Goal: Find specific page/section: Find specific page/section

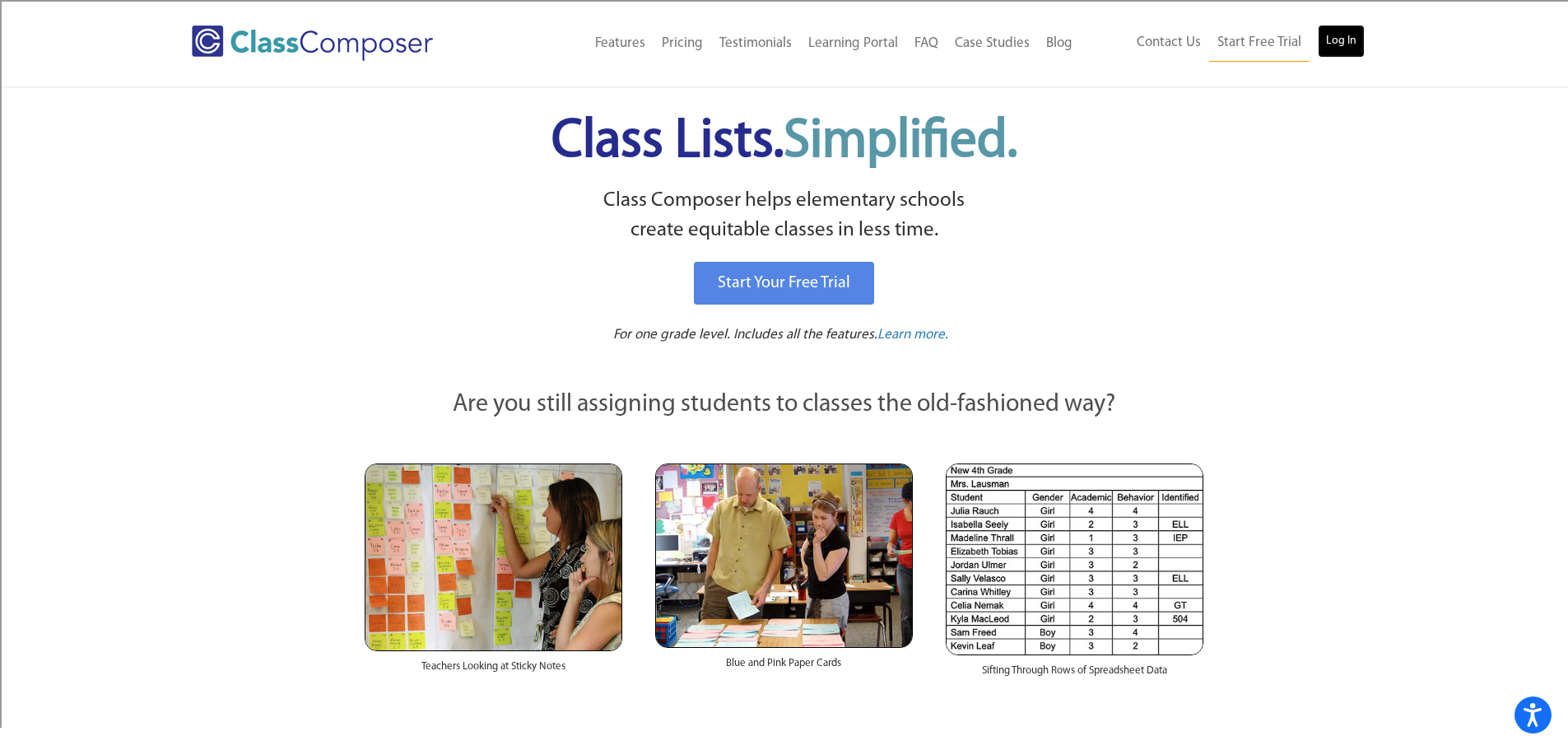
click at [1345, 41] on link "Log In" at bounding box center [1341, 41] width 47 height 33
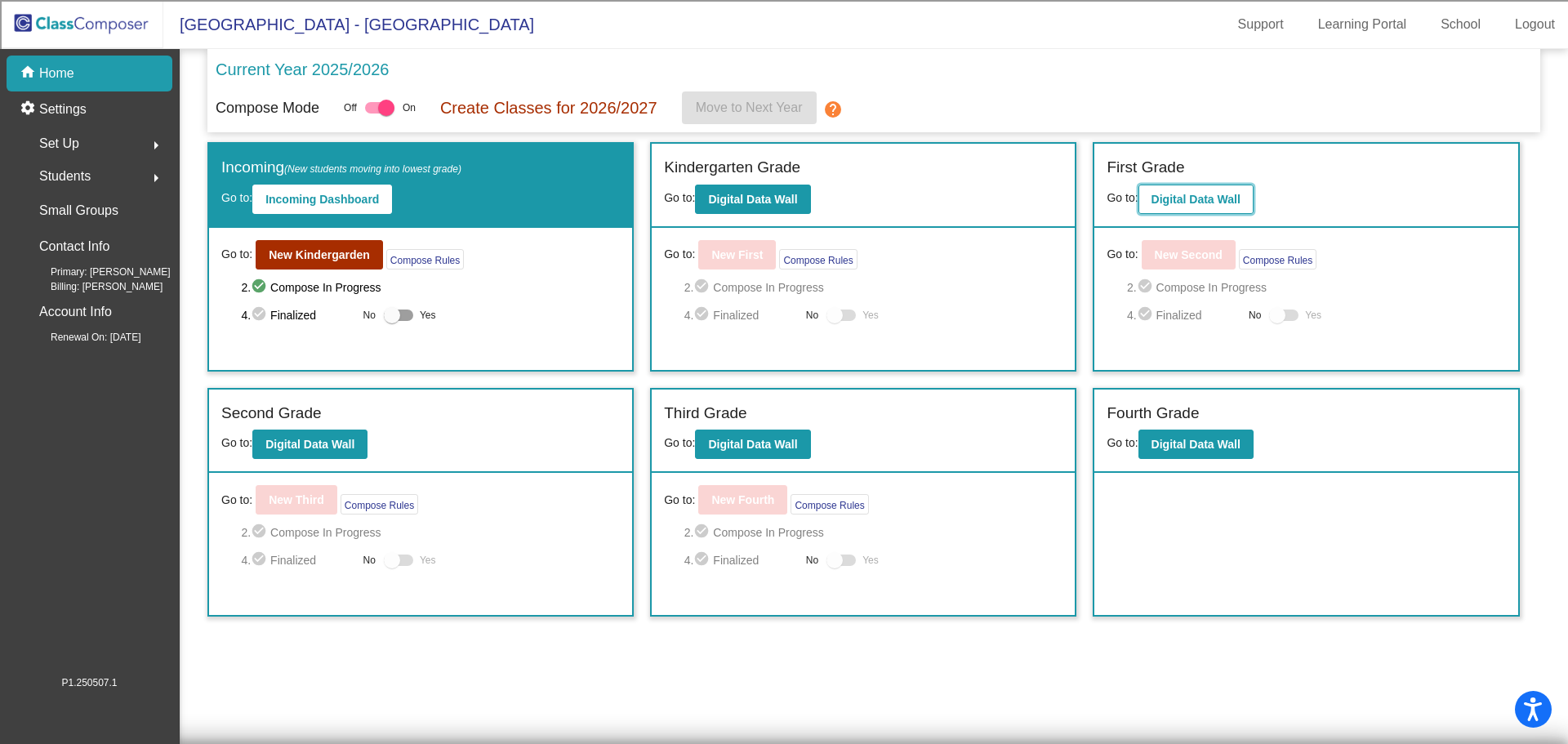
click at [1203, 199] on b "Digital Data Wall" at bounding box center [1196, 199] width 89 height 13
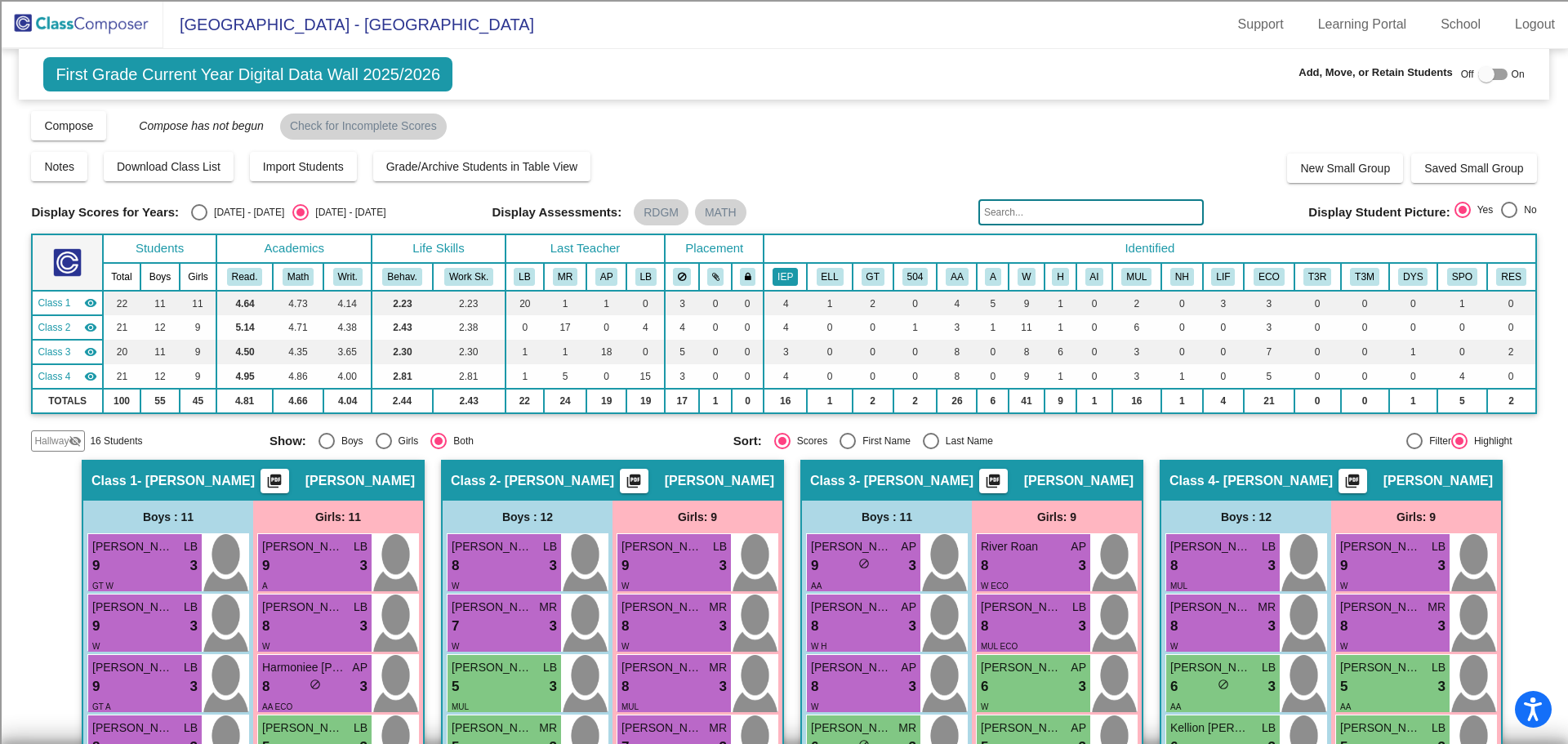
click at [784, 272] on button "IEP" at bounding box center [784, 277] width 26 height 18
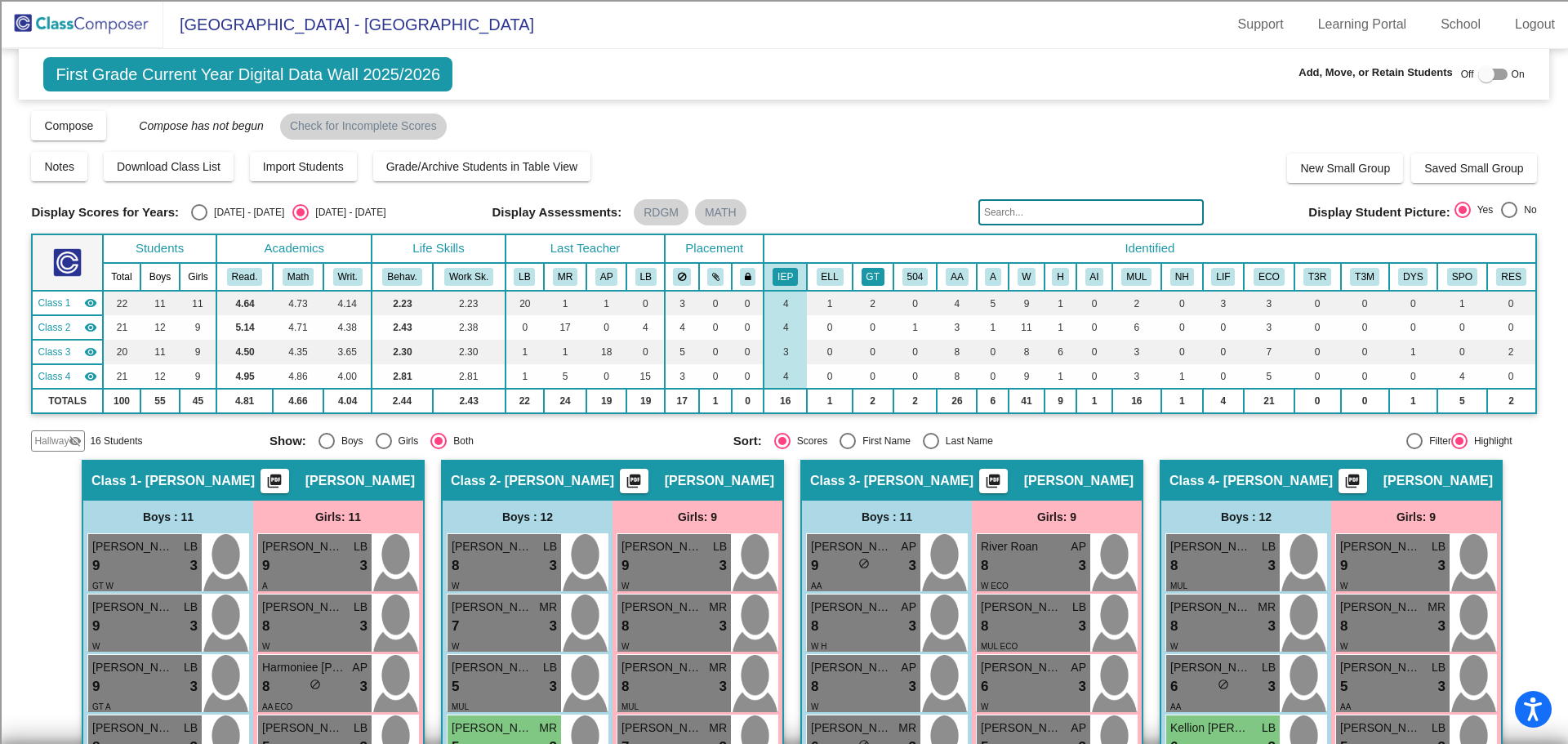
click at [875, 273] on button "GT" at bounding box center [873, 277] width 23 height 18
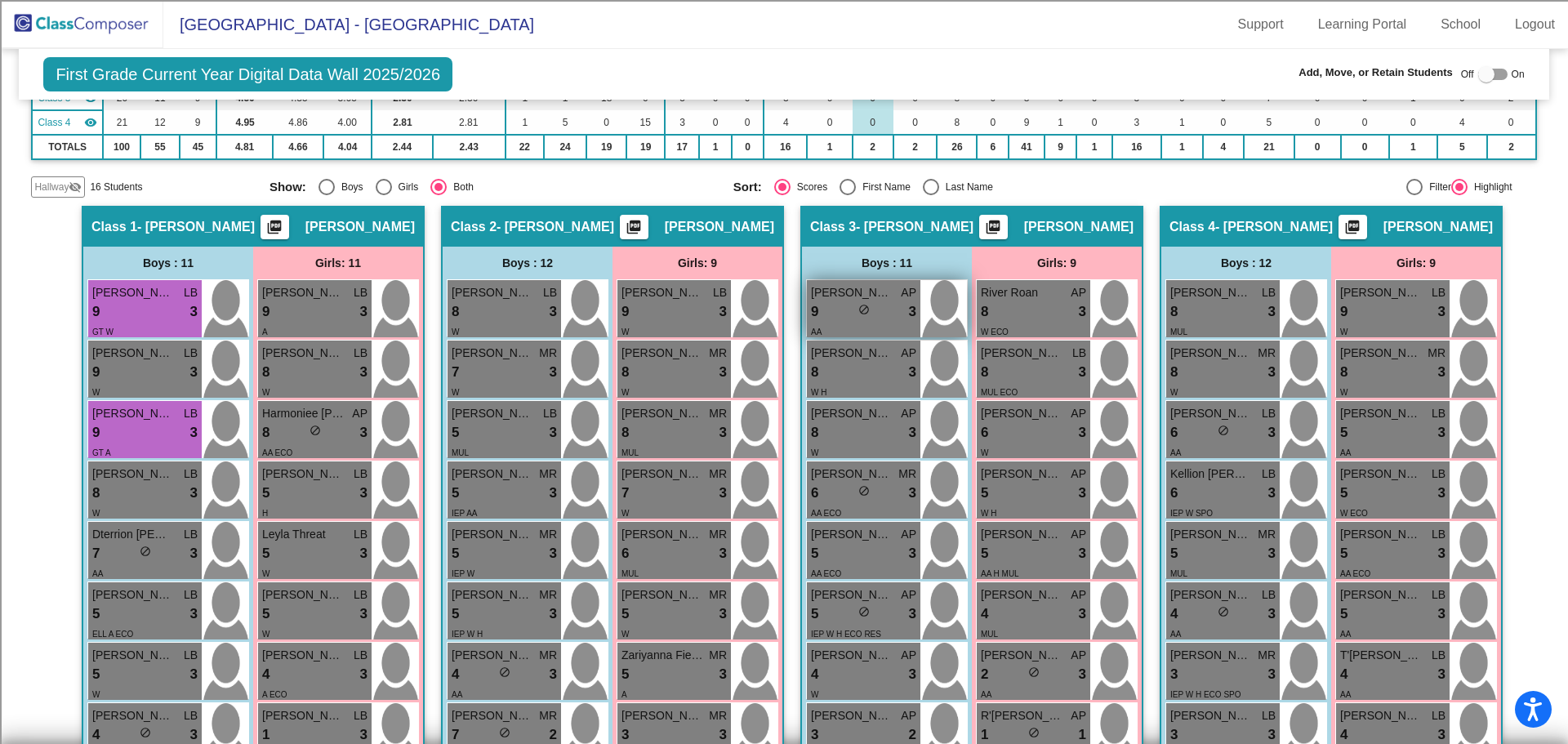
scroll to position [51, 0]
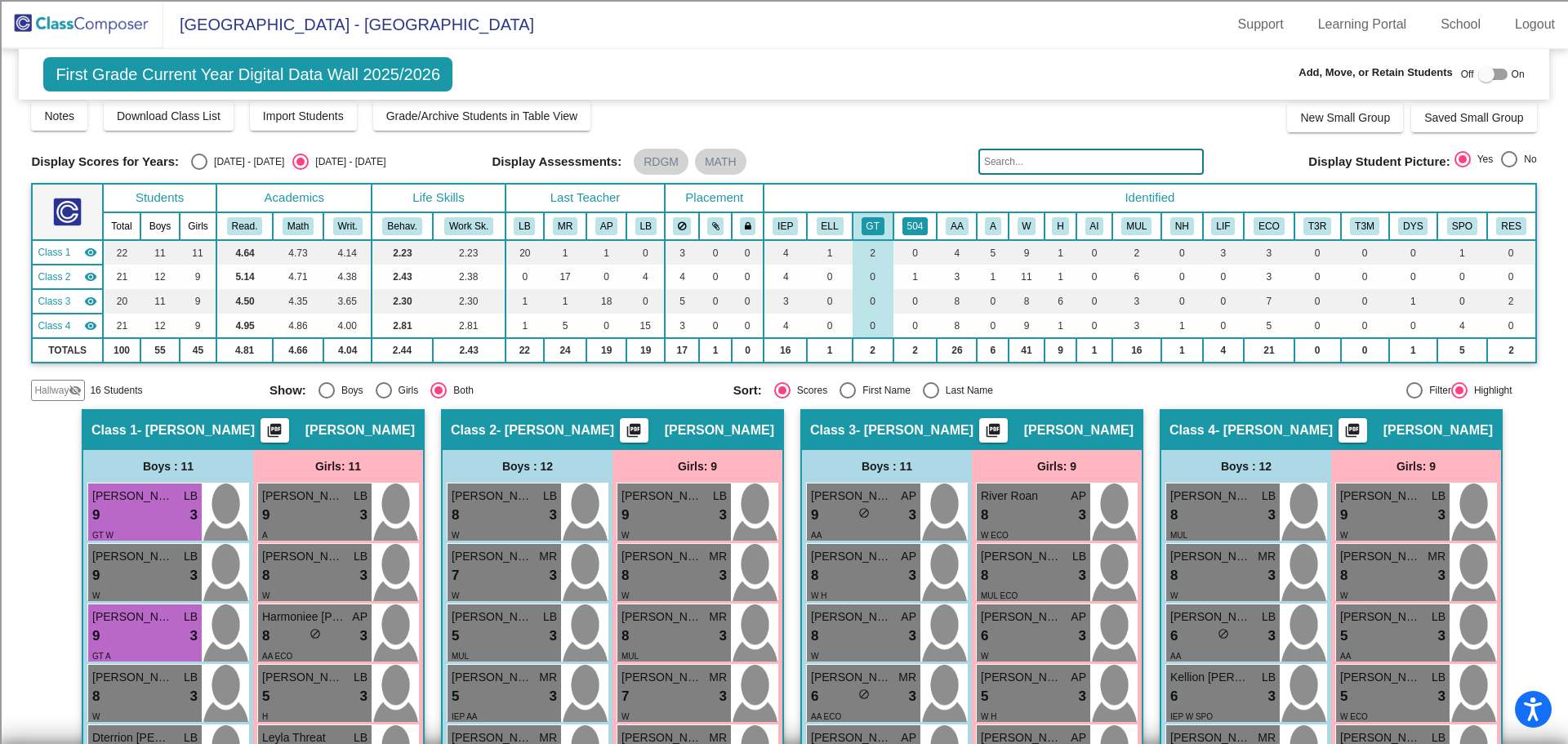
click at [919, 230] on button "504" at bounding box center [915, 226] width 26 height 18
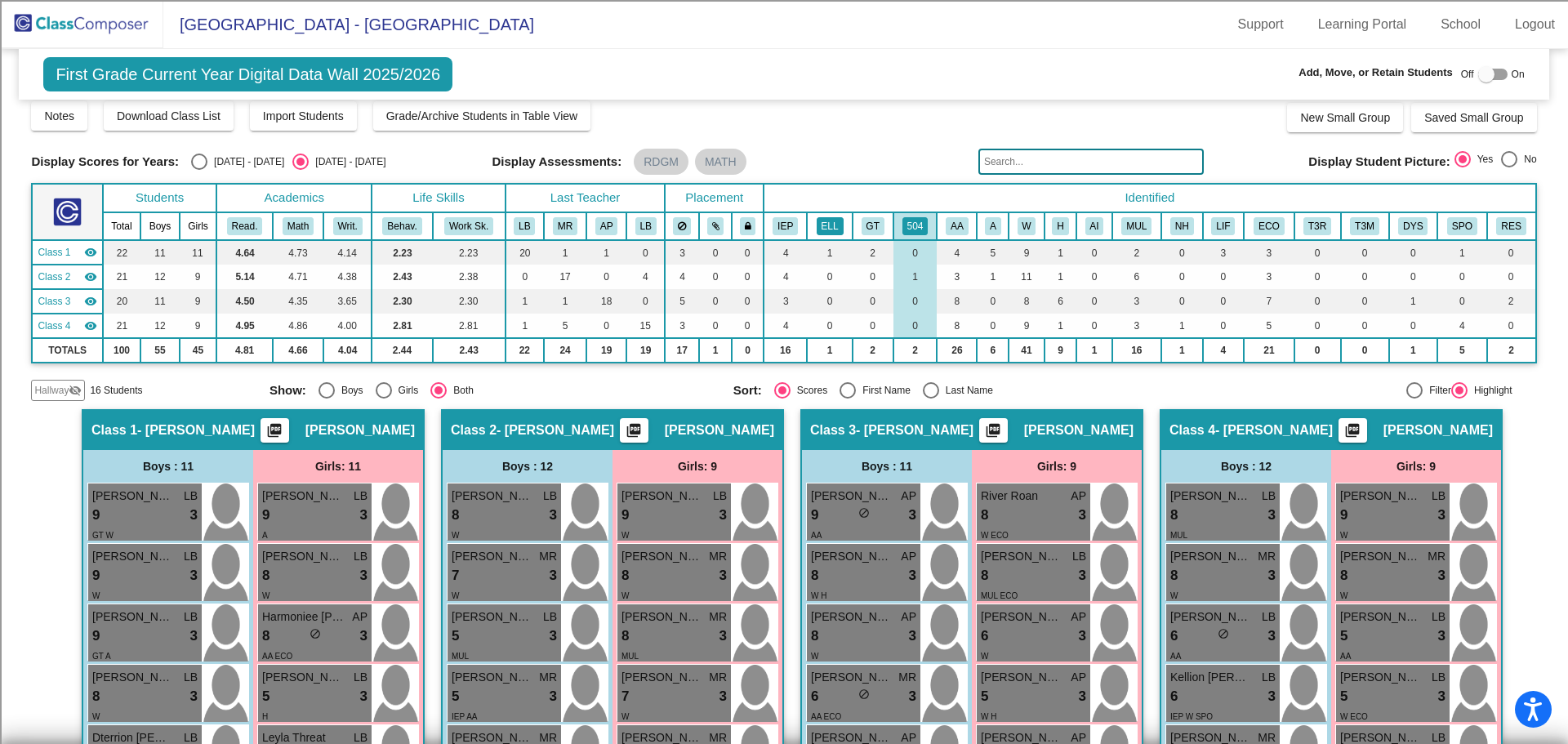
click at [831, 230] on button "ELL" at bounding box center [830, 226] width 27 height 18
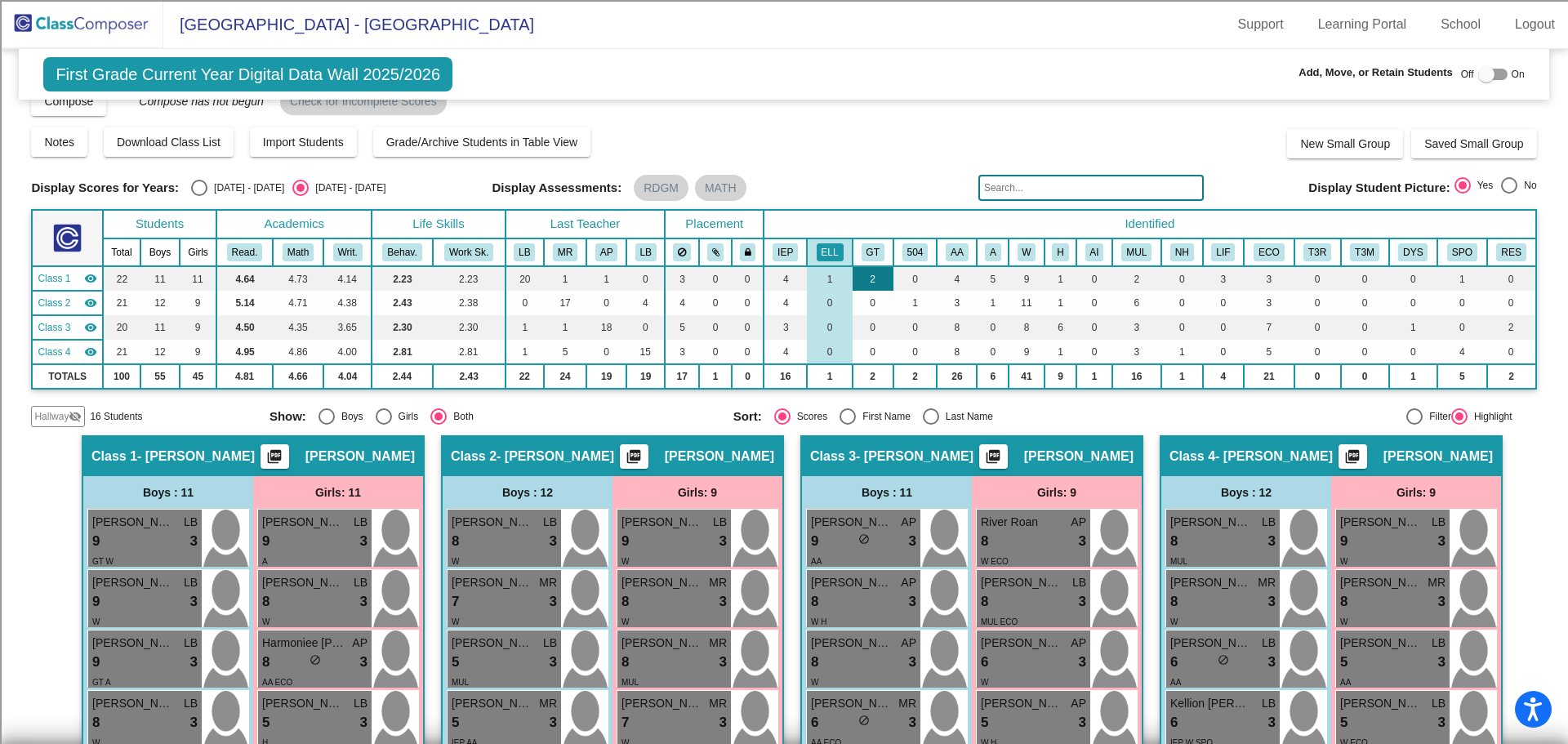
scroll to position [0, 0]
